Goal: Transaction & Acquisition: Purchase product/service

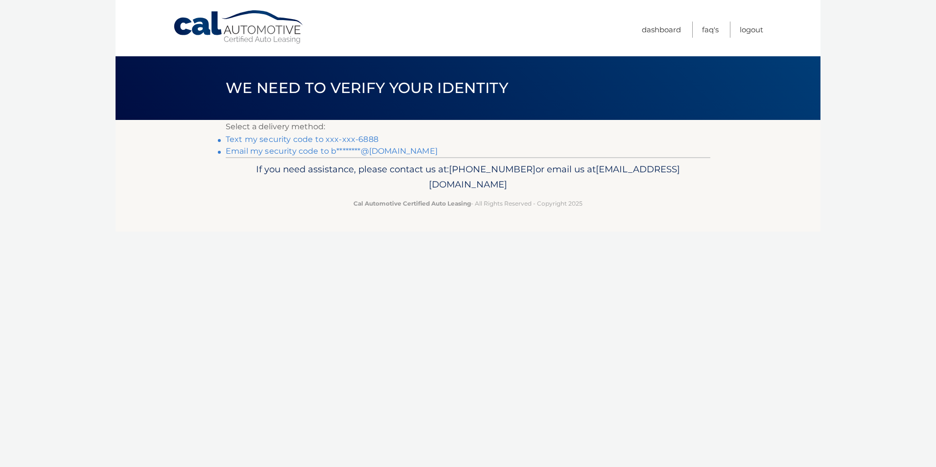
click at [325, 154] on link "Email my security code to b********@gmail.com" at bounding box center [332, 150] width 212 height 9
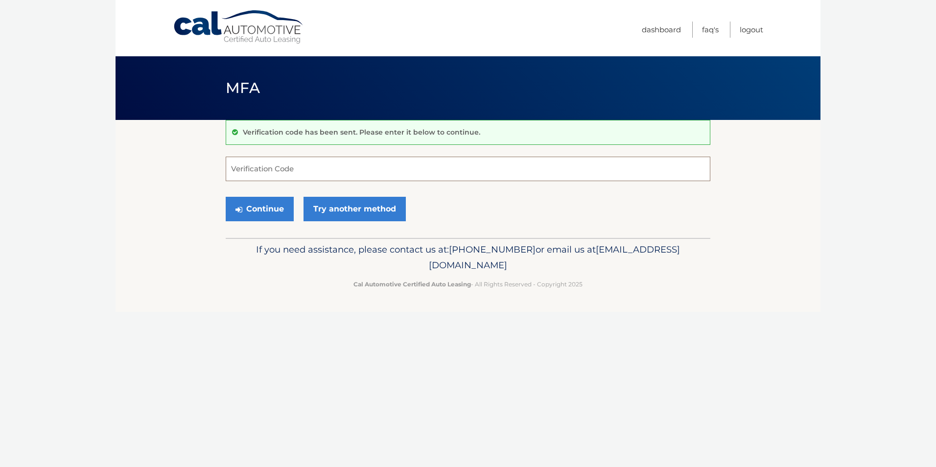
click at [251, 166] on input "Verification Code" at bounding box center [468, 169] width 484 height 24
type input "749264"
click at [226, 197] on button "Continue" at bounding box center [260, 209] width 68 height 24
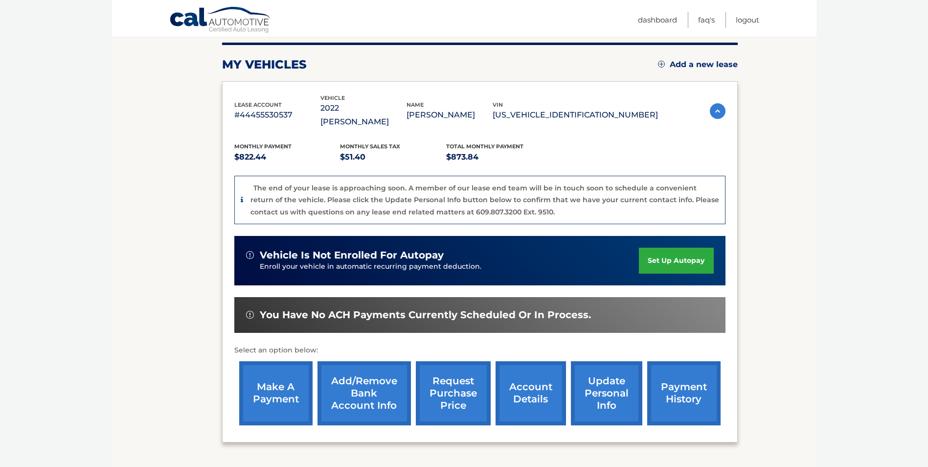
scroll to position [173, 0]
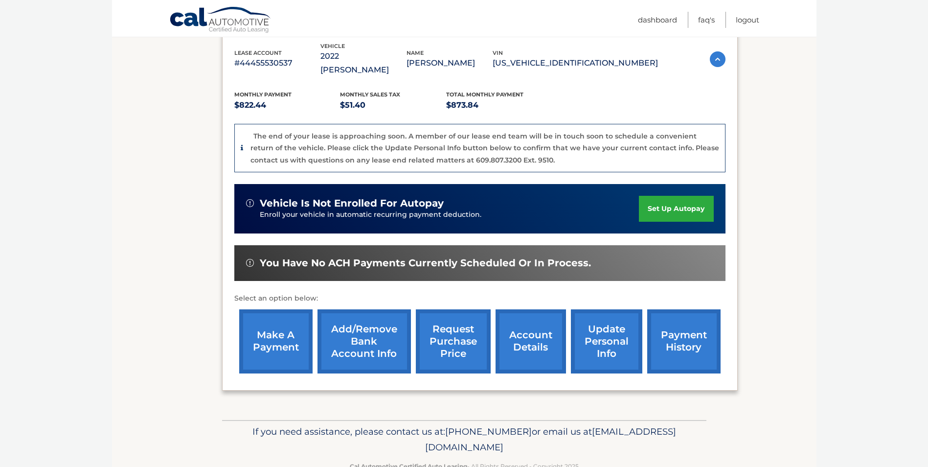
click at [514, 330] on link "account details" at bounding box center [531, 341] width 70 height 64
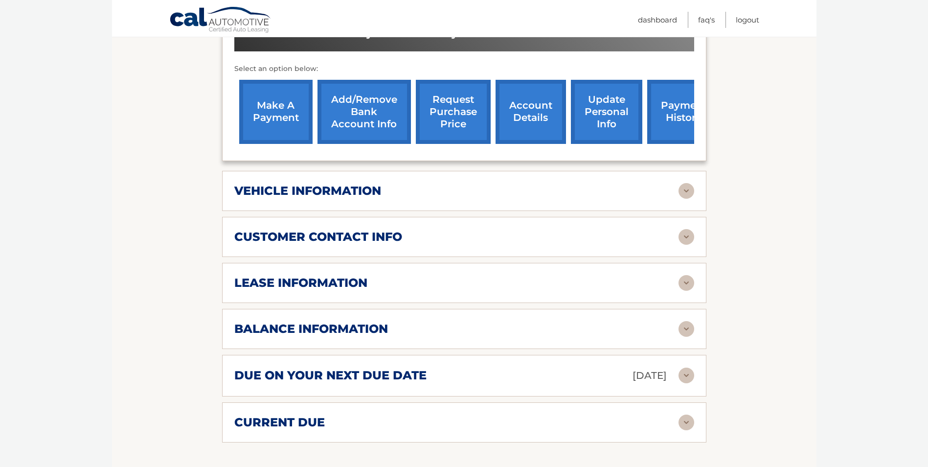
scroll to position [357, 0]
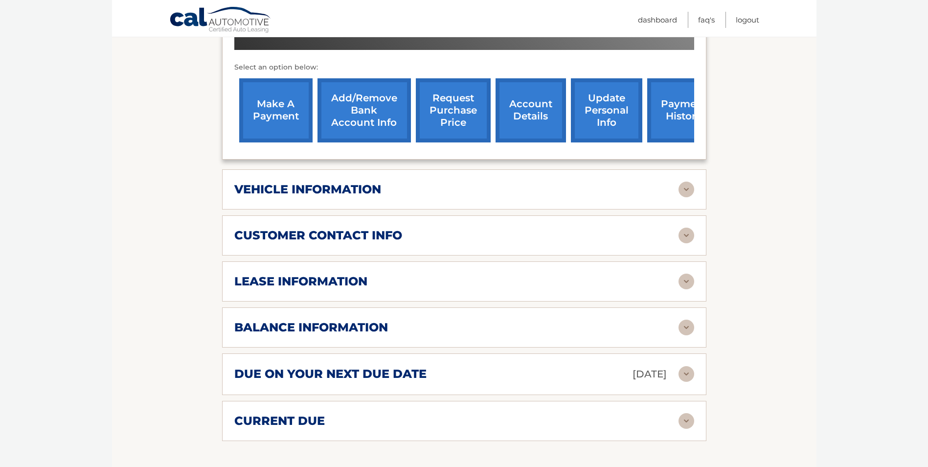
click at [689, 320] on img at bounding box center [687, 328] width 16 height 16
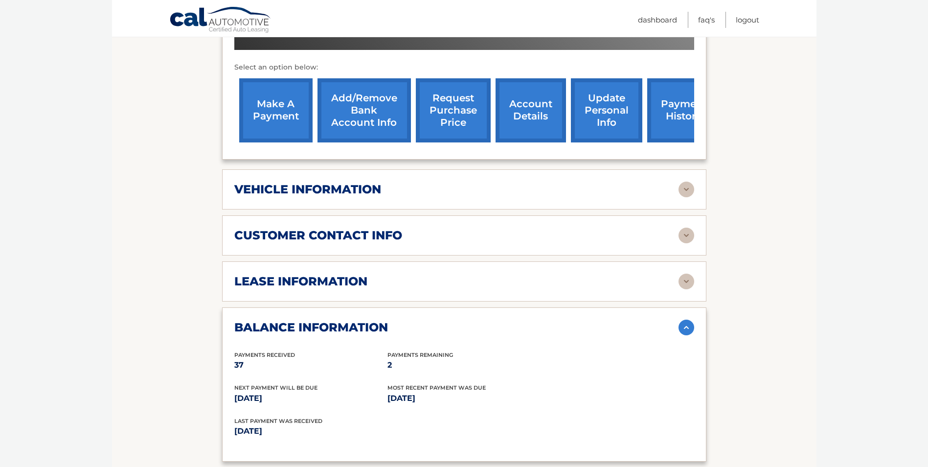
click at [689, 320] on img at bounding box center [687, 328] width 16 height 16
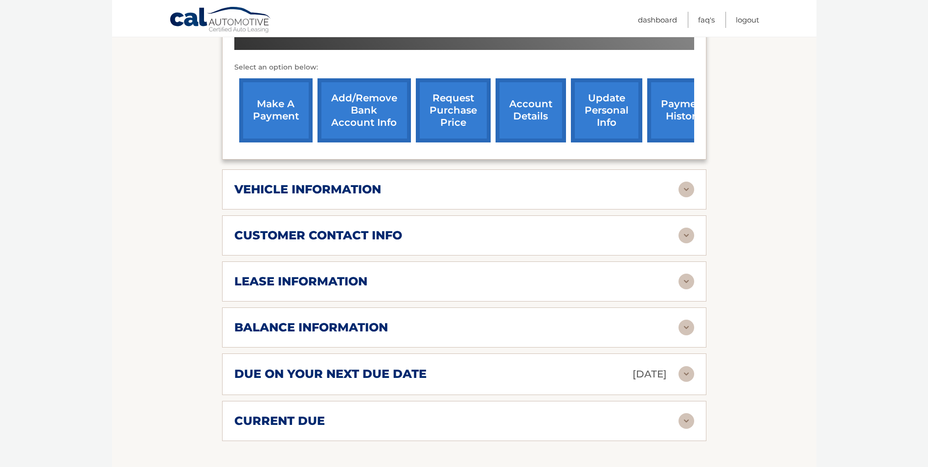
click at [688, 366] on img at bounding box center [687, 374] width 16 height 16
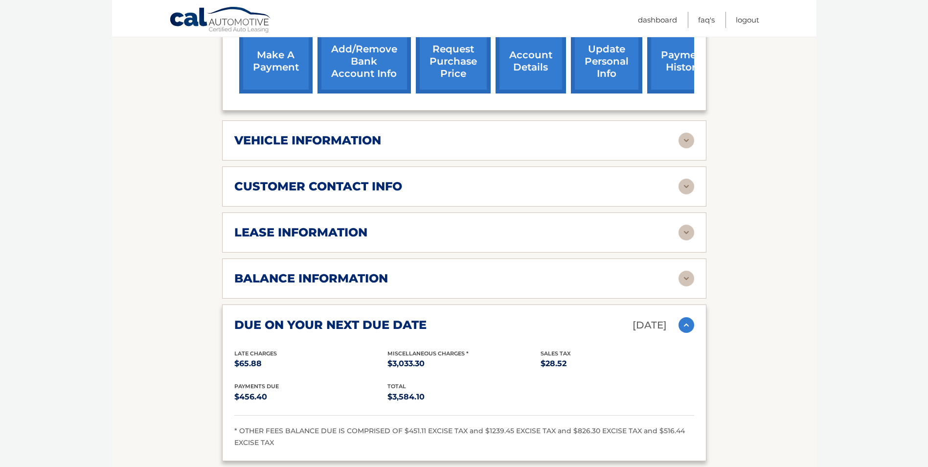
scroll to position [553, 0]
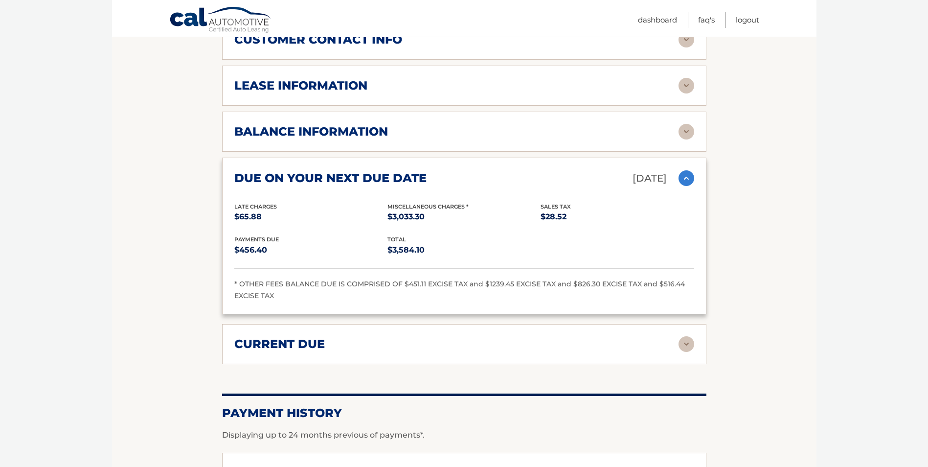
click at [681, 336] on img at bounding box center [687, 344] width 16 height 16
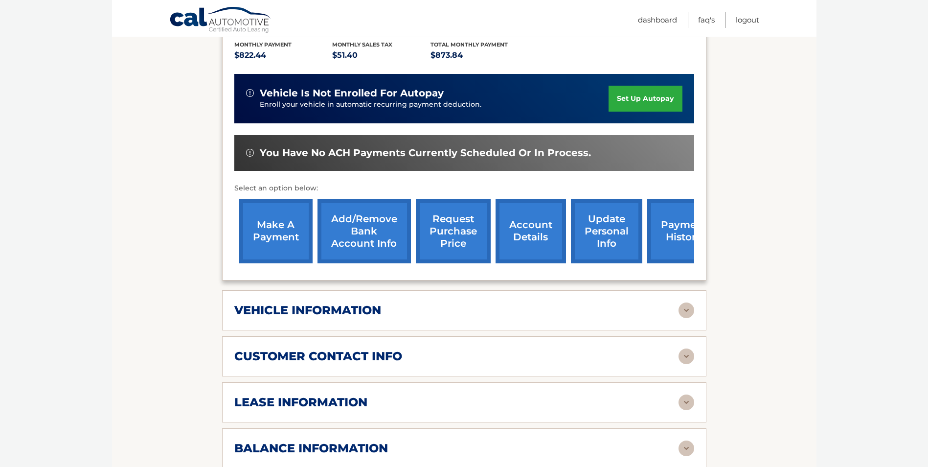
scroll to position [233, 0]
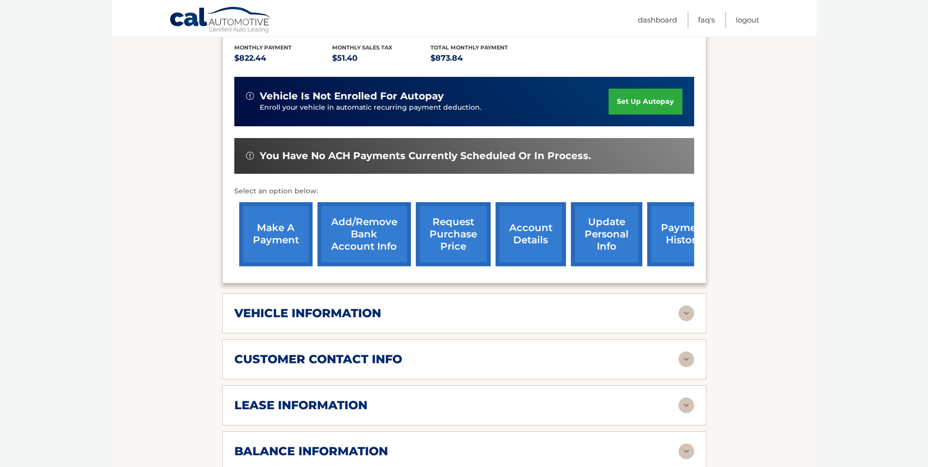
click at [277, 221] on link "make a payment" at bounding box center [275, 234] width 73 height 64
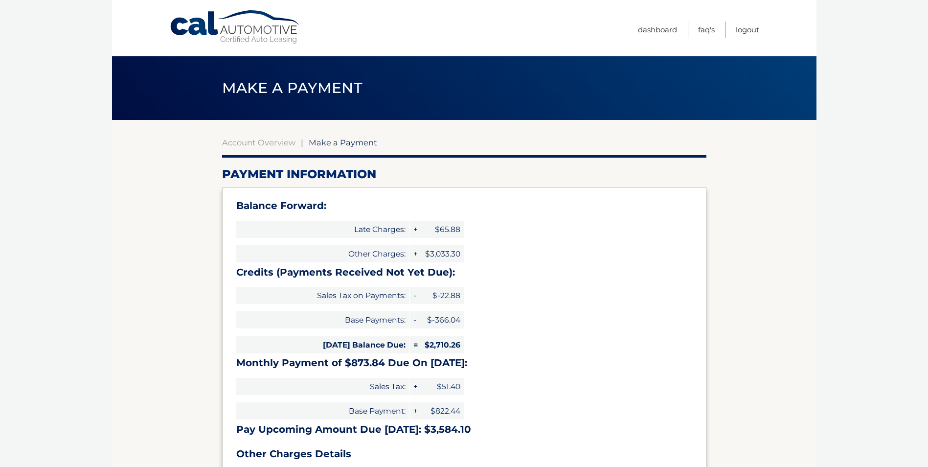
select select "ODIwMmEzZmEtNjZmZi00YzgyLWI5YmMtMWY1MjdmMzg3OGVh"
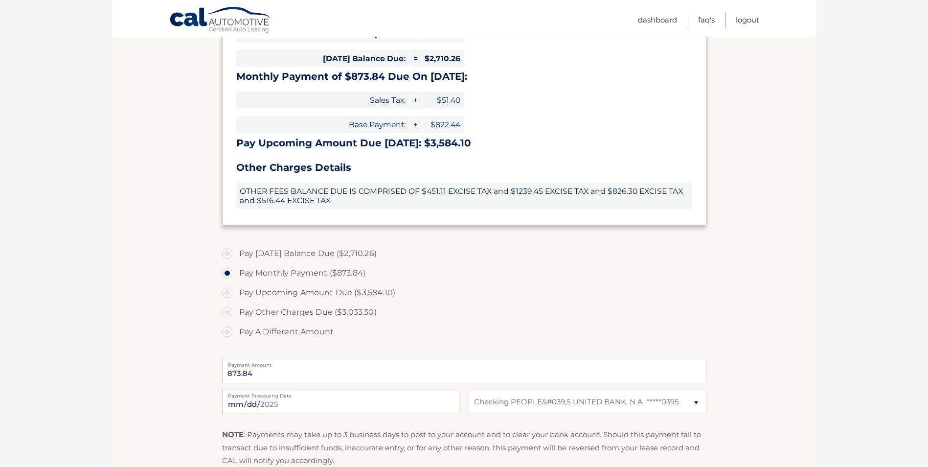
scroll to position [290, 0]
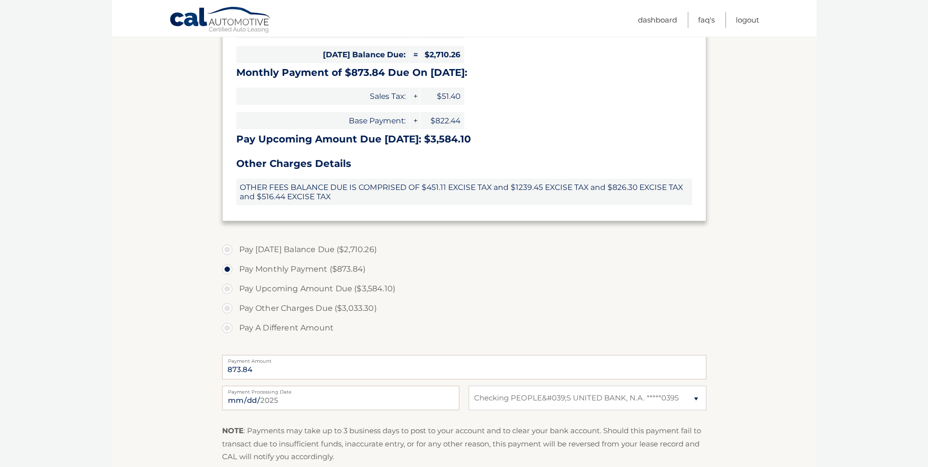
click at [223, 326] on label "Pay A Different Amount" at bounding box center [464, 328] width 484 height 20
click at [226, 326] on input "Pay A Different Amount" at bounding box center [231, 326] width 10 height 16
radio input "true"
type input "1000.00"
click at [364, 397] on input "2025-08-15" at bounding box center [340, 398] width 237 height 24
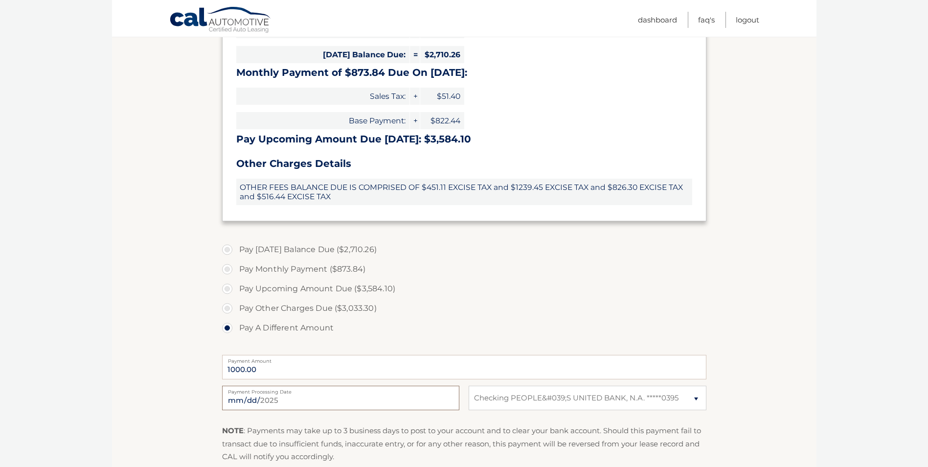
type input "2025-08-22"
click at [792, 379] on section "Account Overview | Make a Payment Payment Information Balance Forward: Late Cha…" at bounding box center [464, 178] width 705 height 696
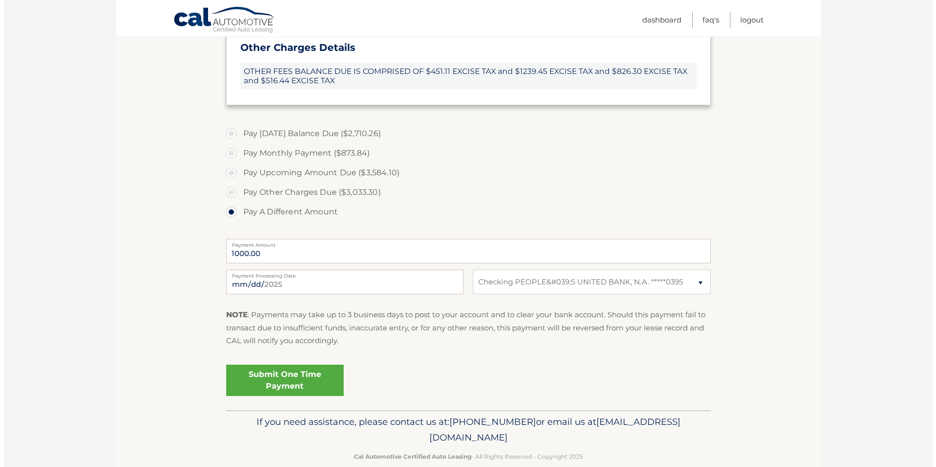
scroll to position [418, 0]
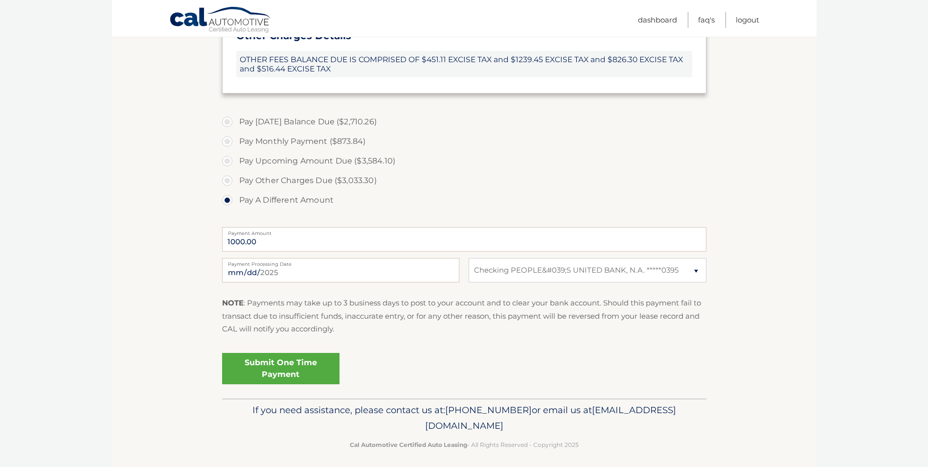
click at [283, 363] on link "Submit One Time Payment" at bounding box center [280, 368] width 117 height 31
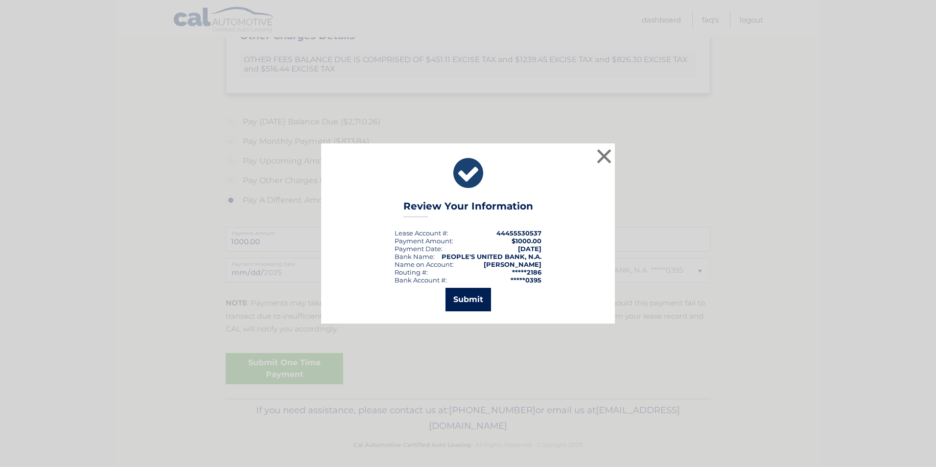
click at [478, 297] on button "Submit" at bounding box center [468, 299] width 46 height 23
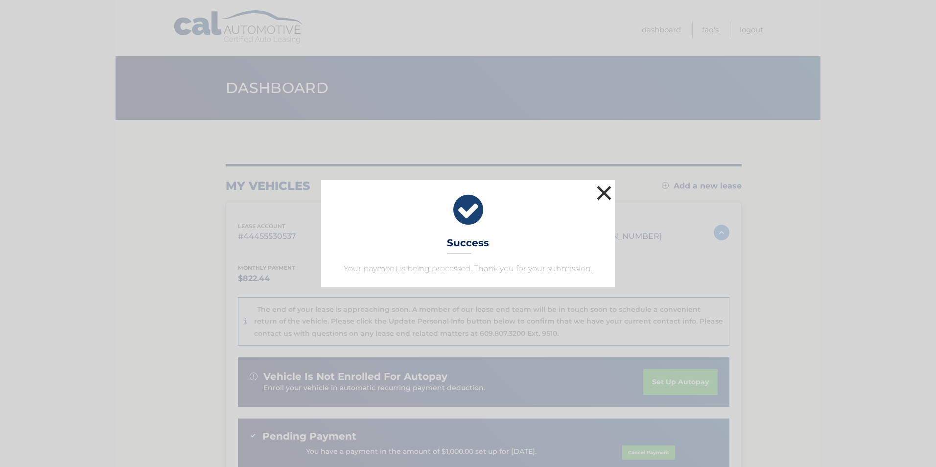
click at [605, 192] on button "×" at bounding box center [604, 193] width 20 height 20
